Goal: Navigation & Orientation: Understand site structure

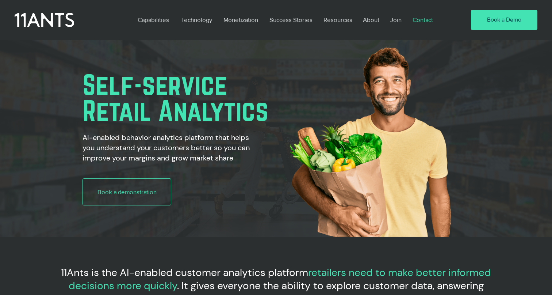
click at [425, 23] on p "Contact" at bounding box center [423, 19] width 28 height 17
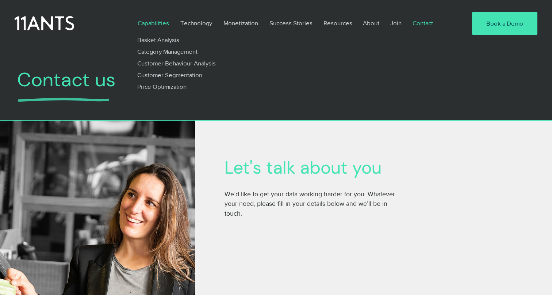
click at [162, 26] on p "Capabilities" at bounding box center [153, 23] width 39 height 17
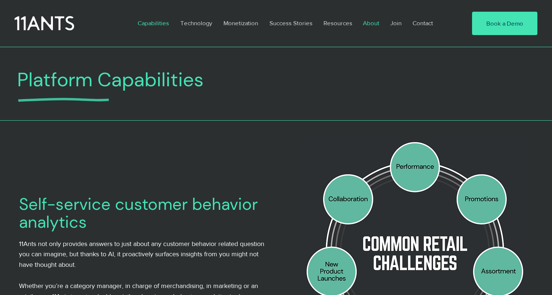
click at [377, 24] on p "About" at bounding box center [371, 23] width 24 height 17
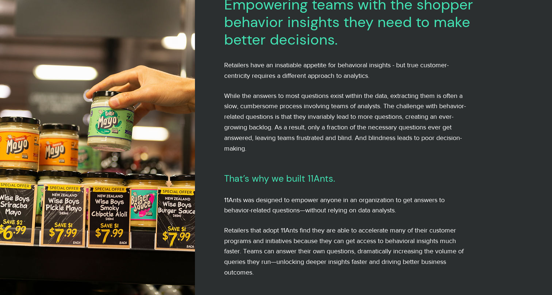
scroll to position [175, 0]
